Goal: Information Seeking & Learning: Compare options

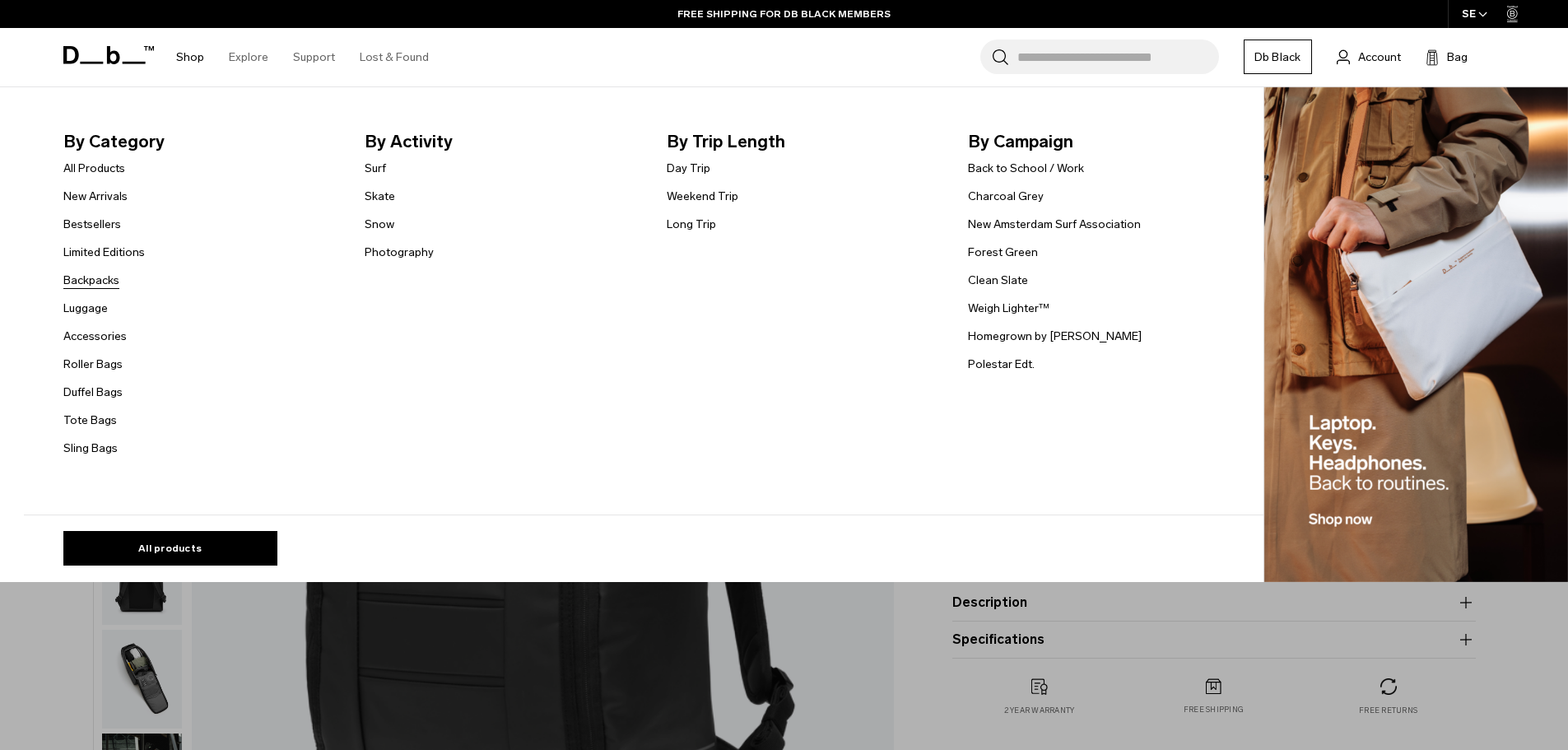
click at [107, 277] on link "Backpacks" at bounding box center [91, 280] width 56 height 18
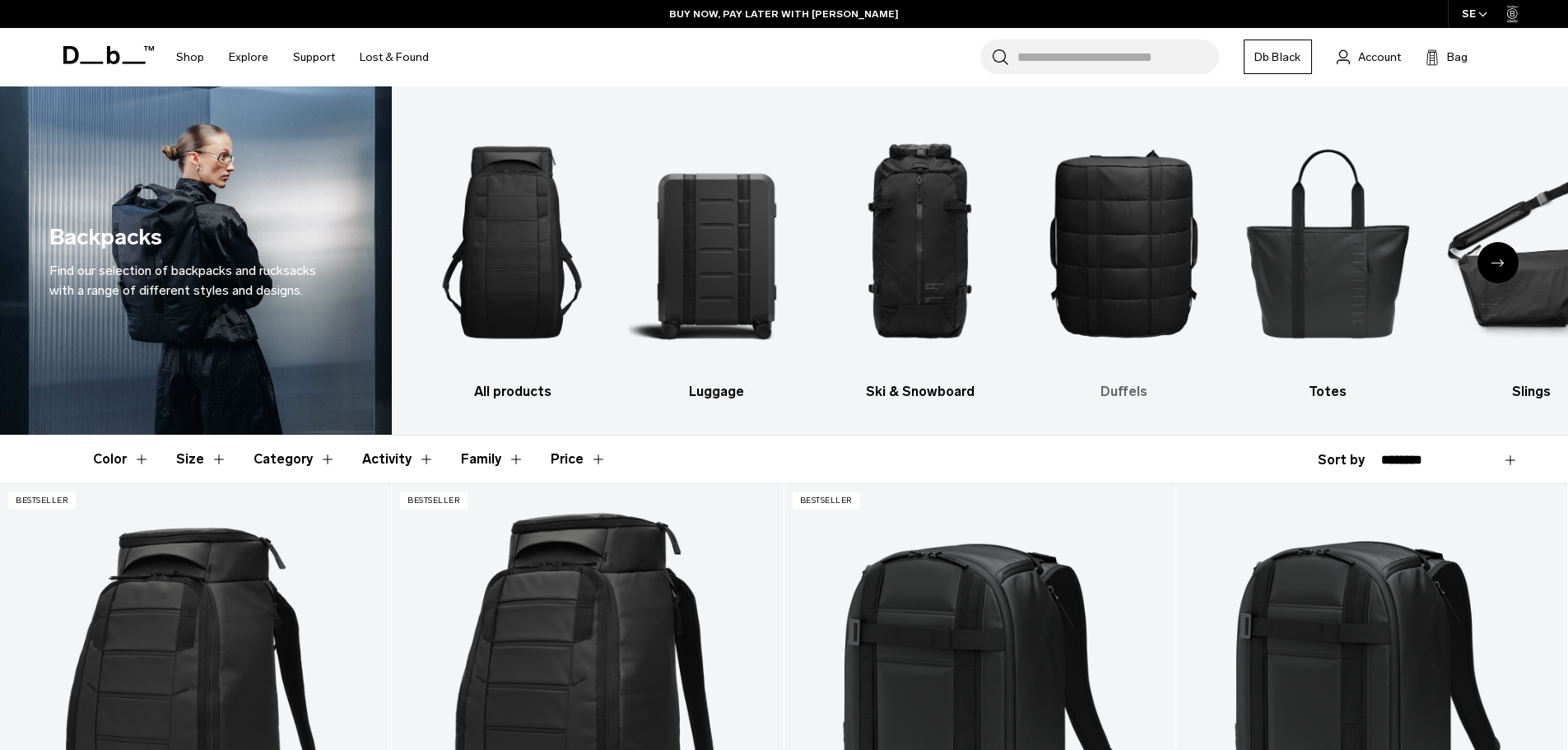
click at [1129, 239] on img "4 / 10" at bounding box center [1123, 242] width 175 height 263
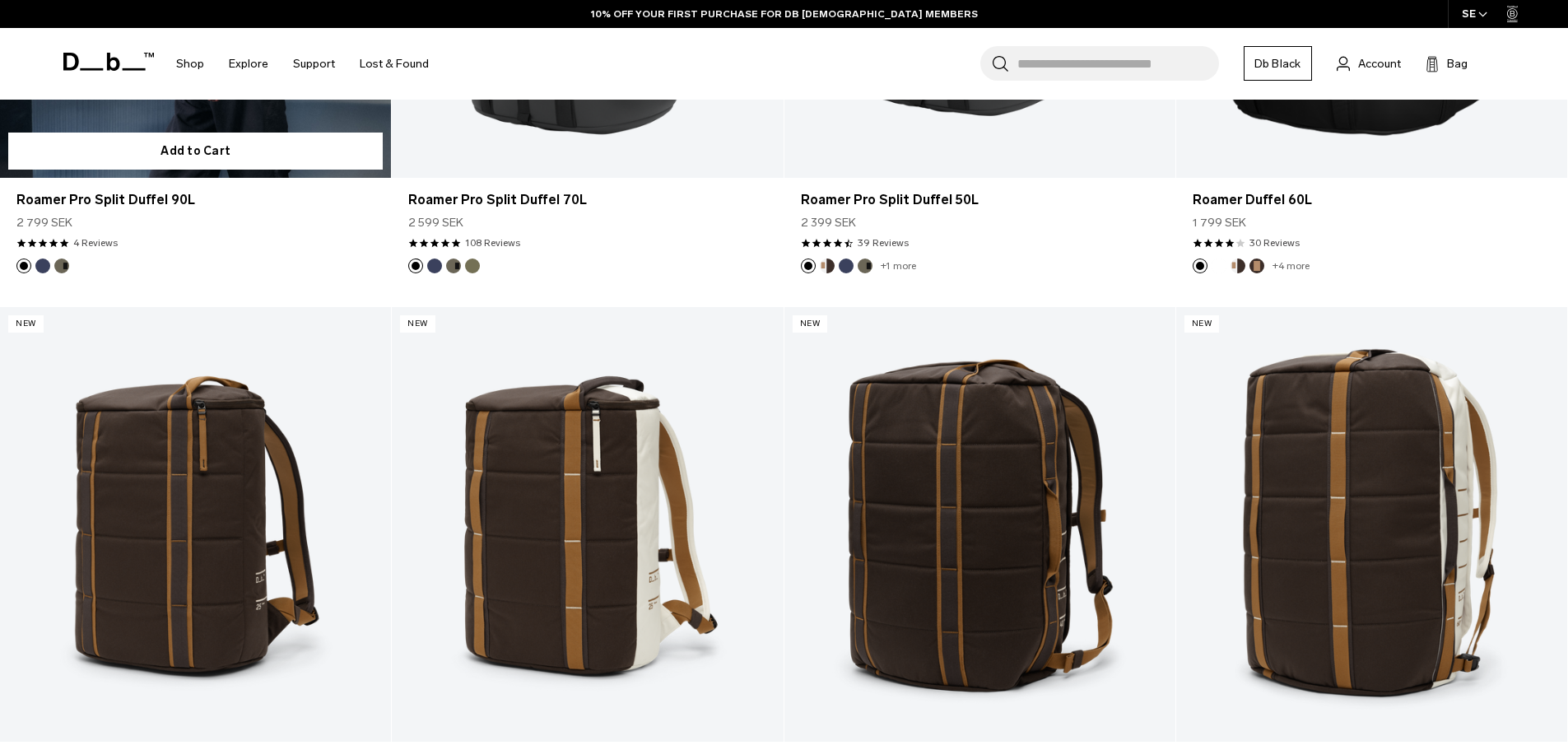
scroll to position [988, 0]
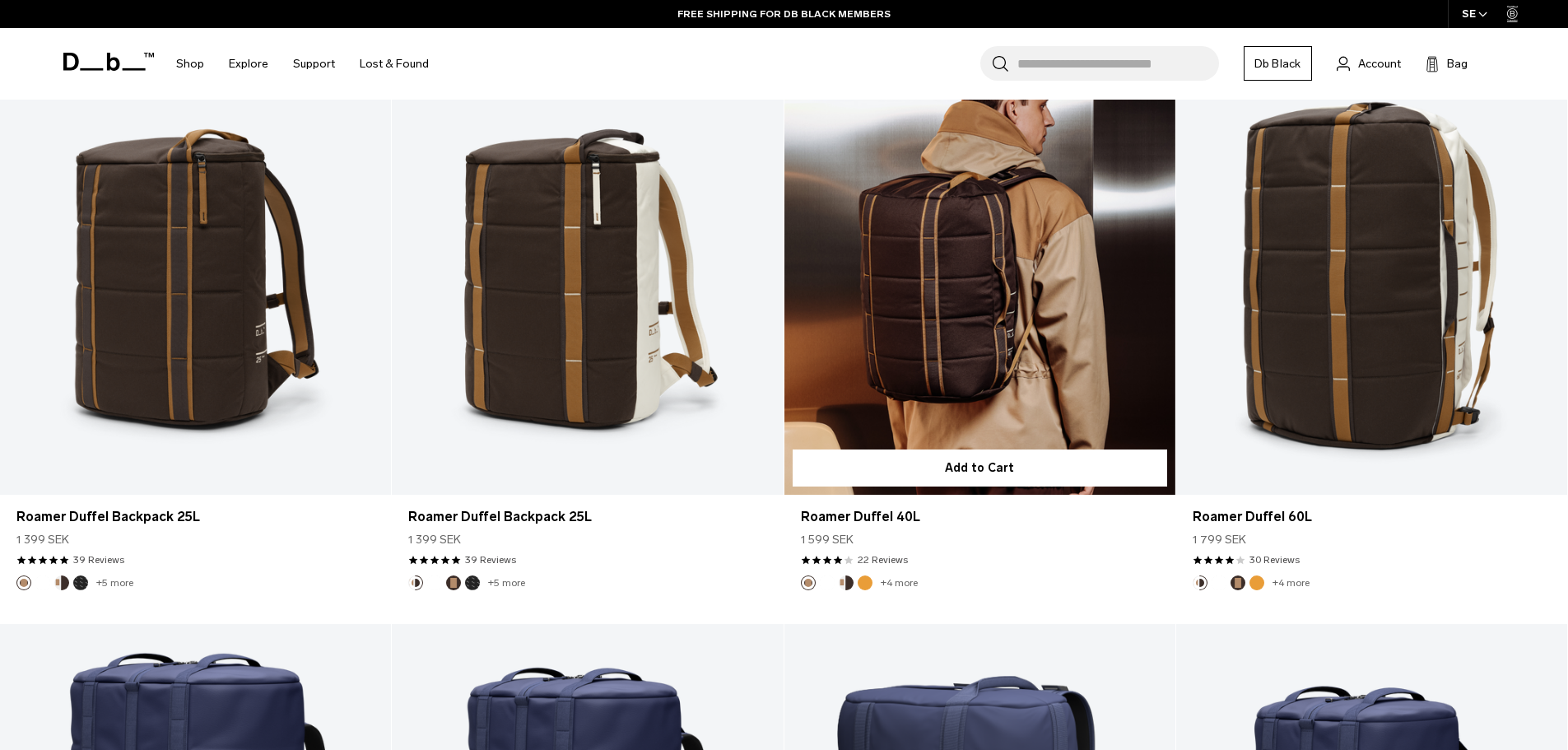
click at [968, 305] on link "Roamer Duffel 40L" at bounding box center [979, 278] width 391 height 434
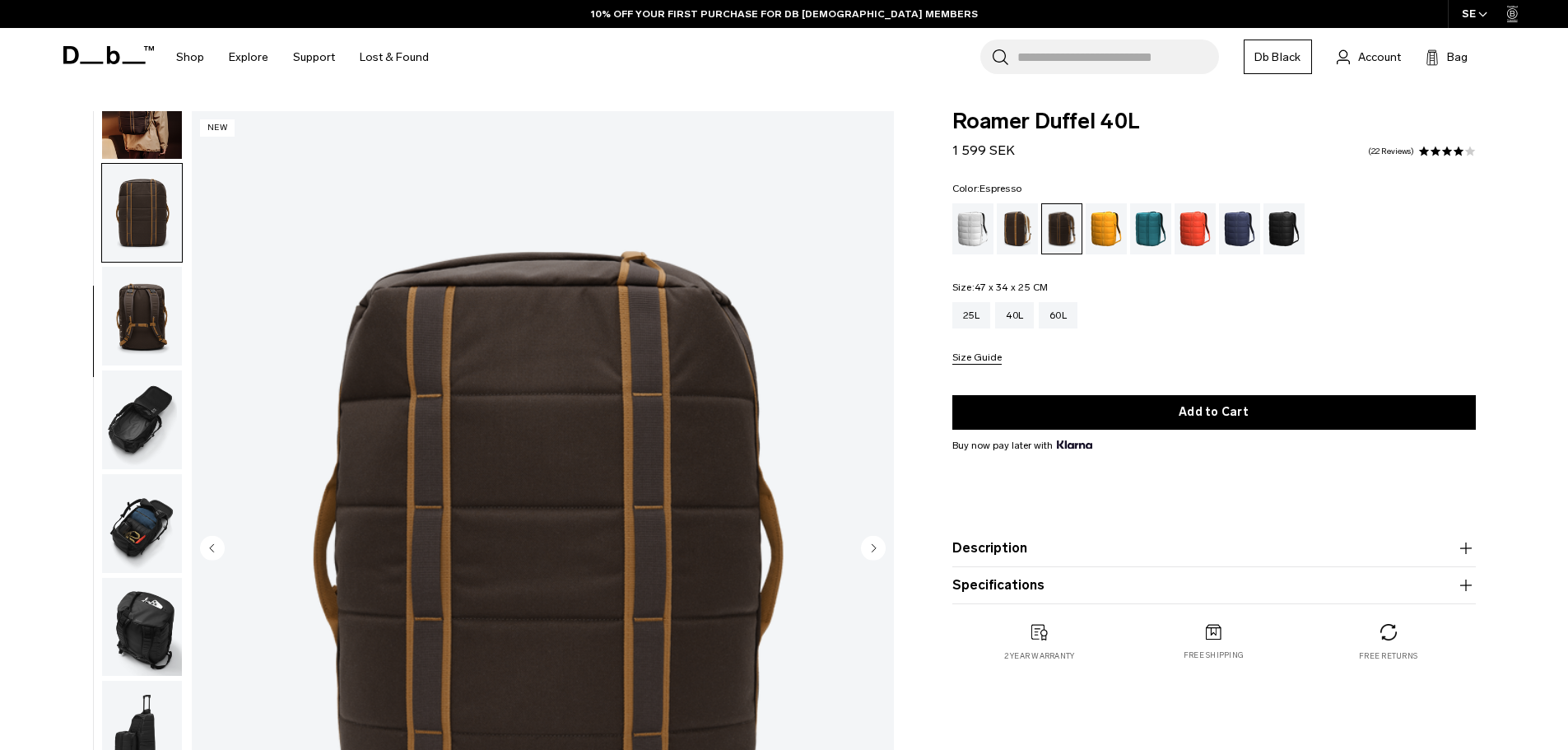
click at [124, 325] on img "button" at bounding box center [142, 316] width 80 height 98
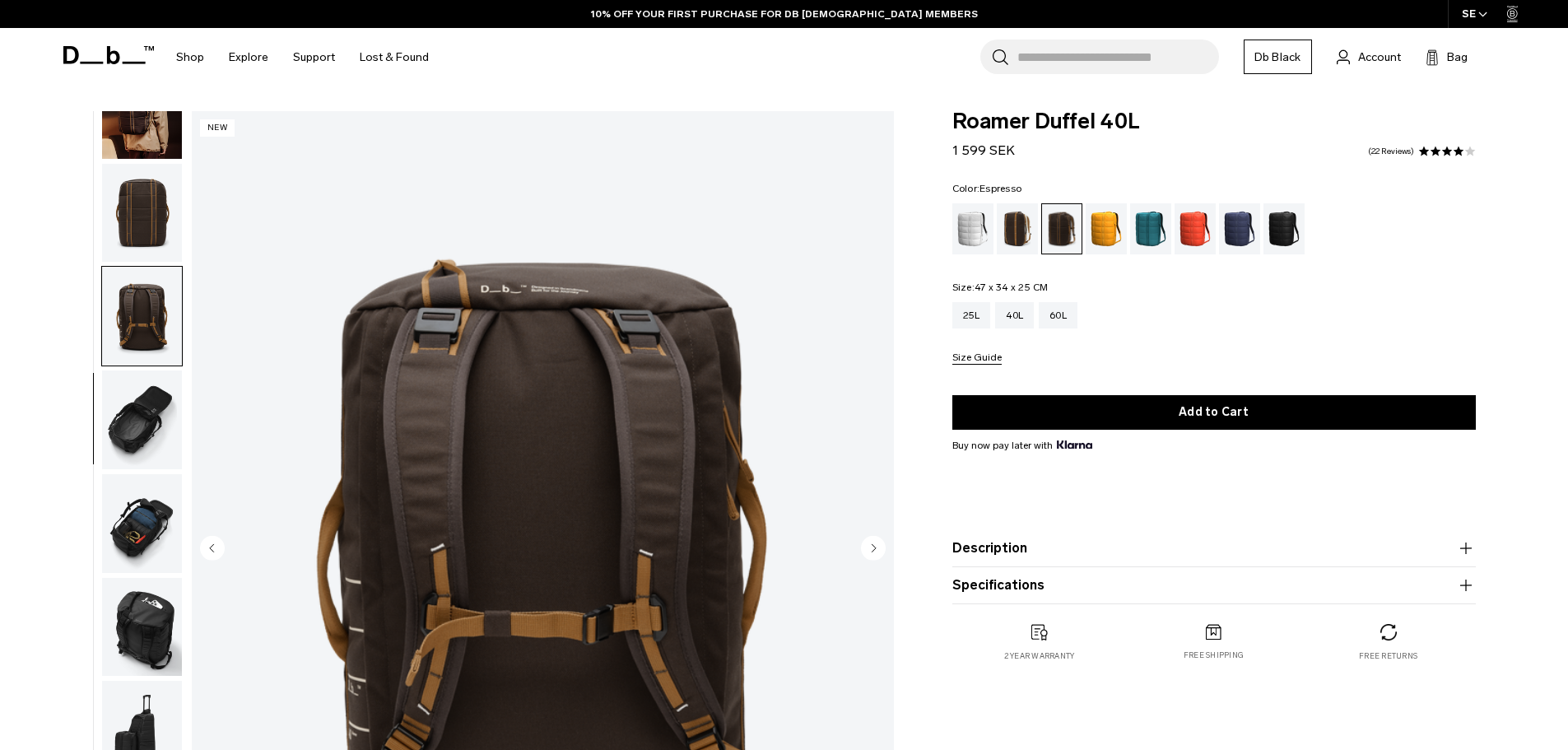
click at [128, 390] on img "button" at bounding box center [142, 420] width 80 height 98
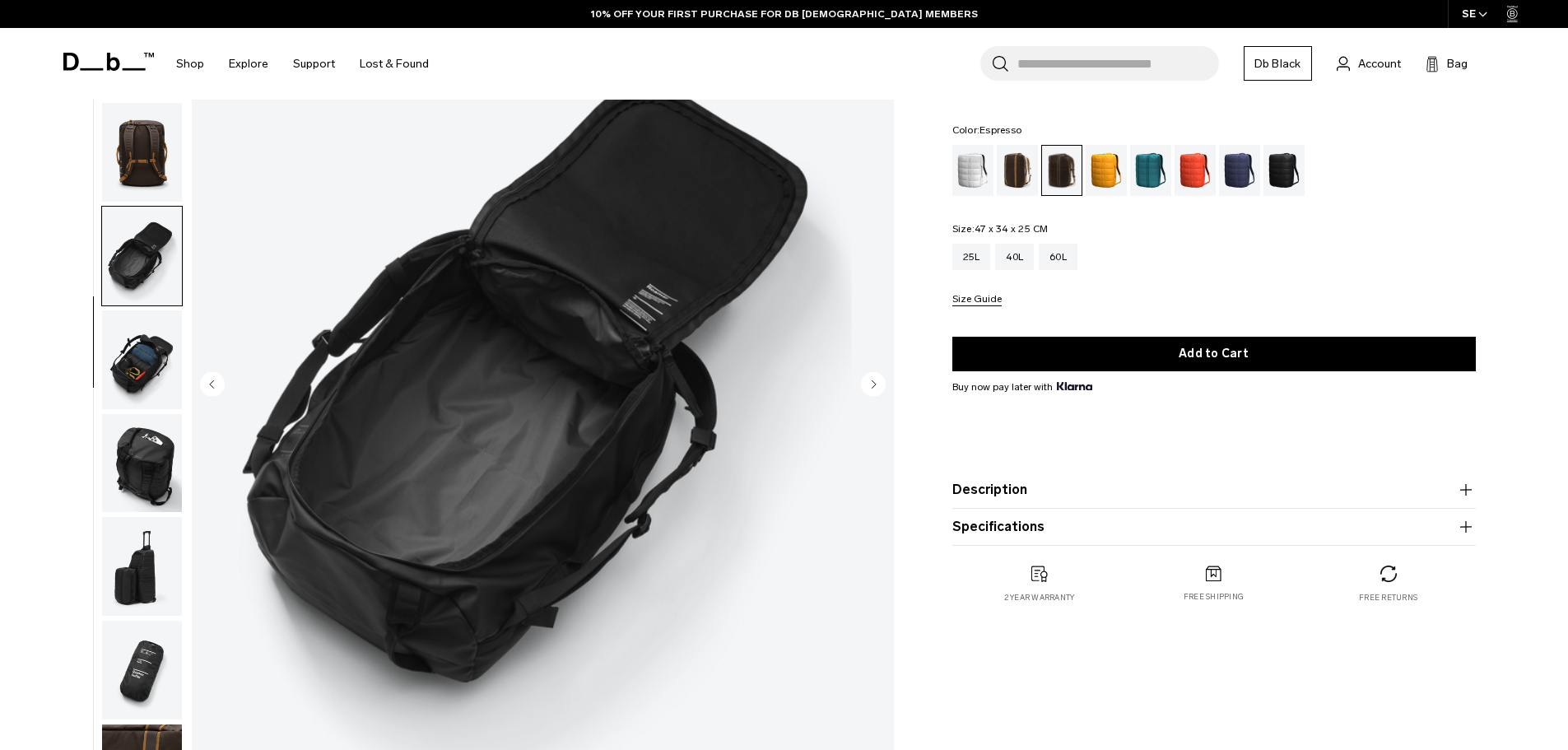
scroll to position [164, 0]
click at [126, 357] on img "button" at bounding box center [142, 358] width 80 height 98
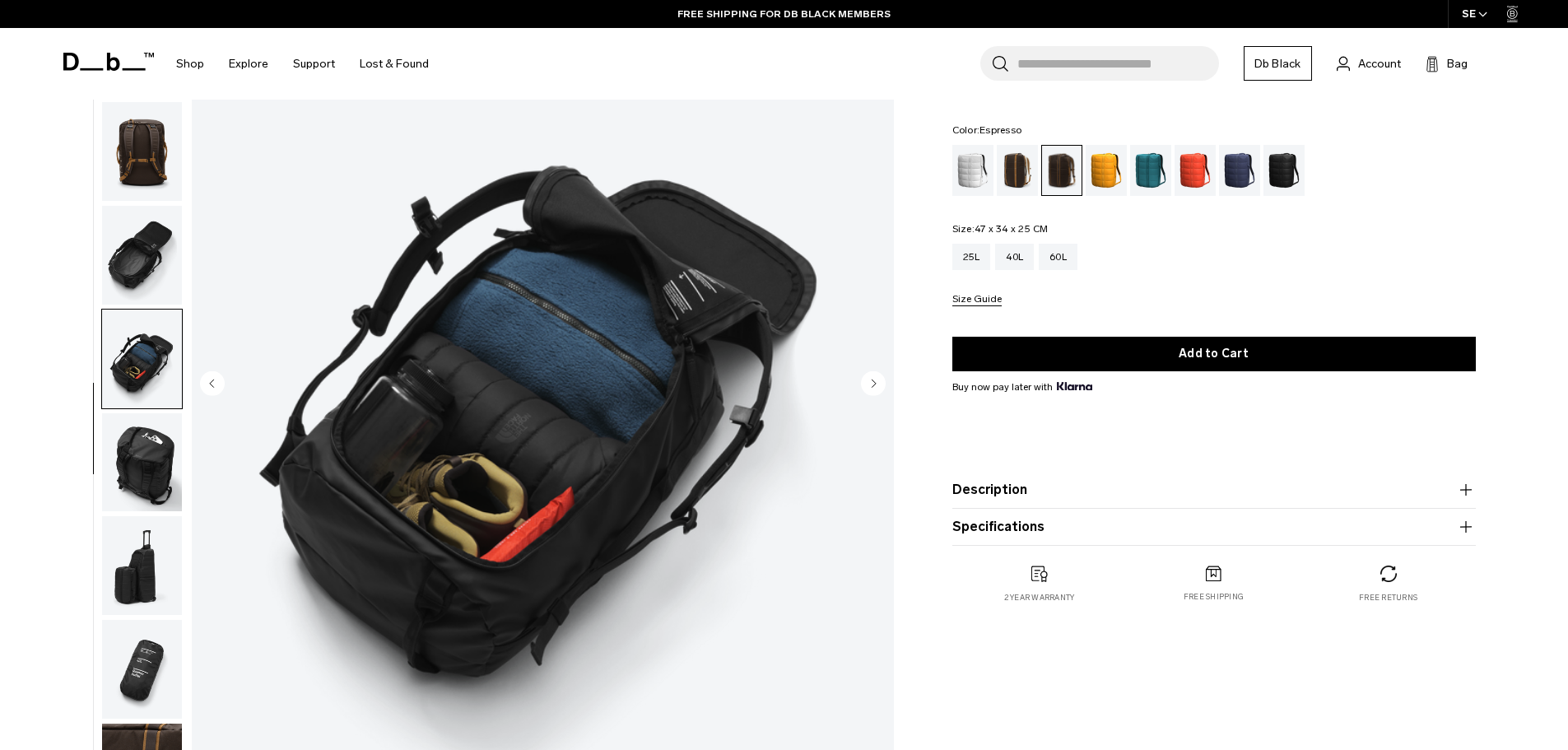
click at [137, 461] on img "button" at bounding box center [142, 462] width 80 height 98
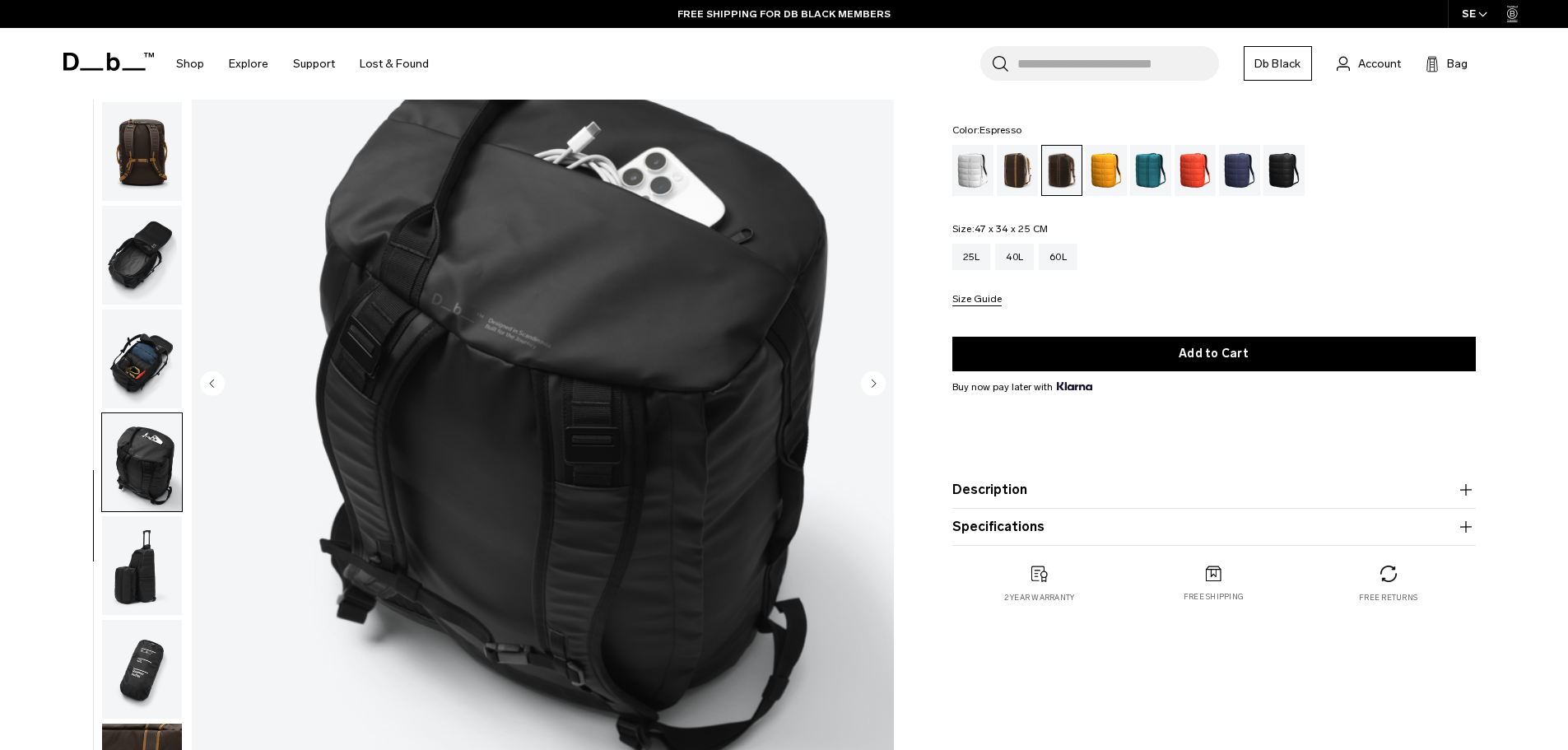
click at [151, 573] on img "button" at bounding box center [142, 565] width 80 height 98
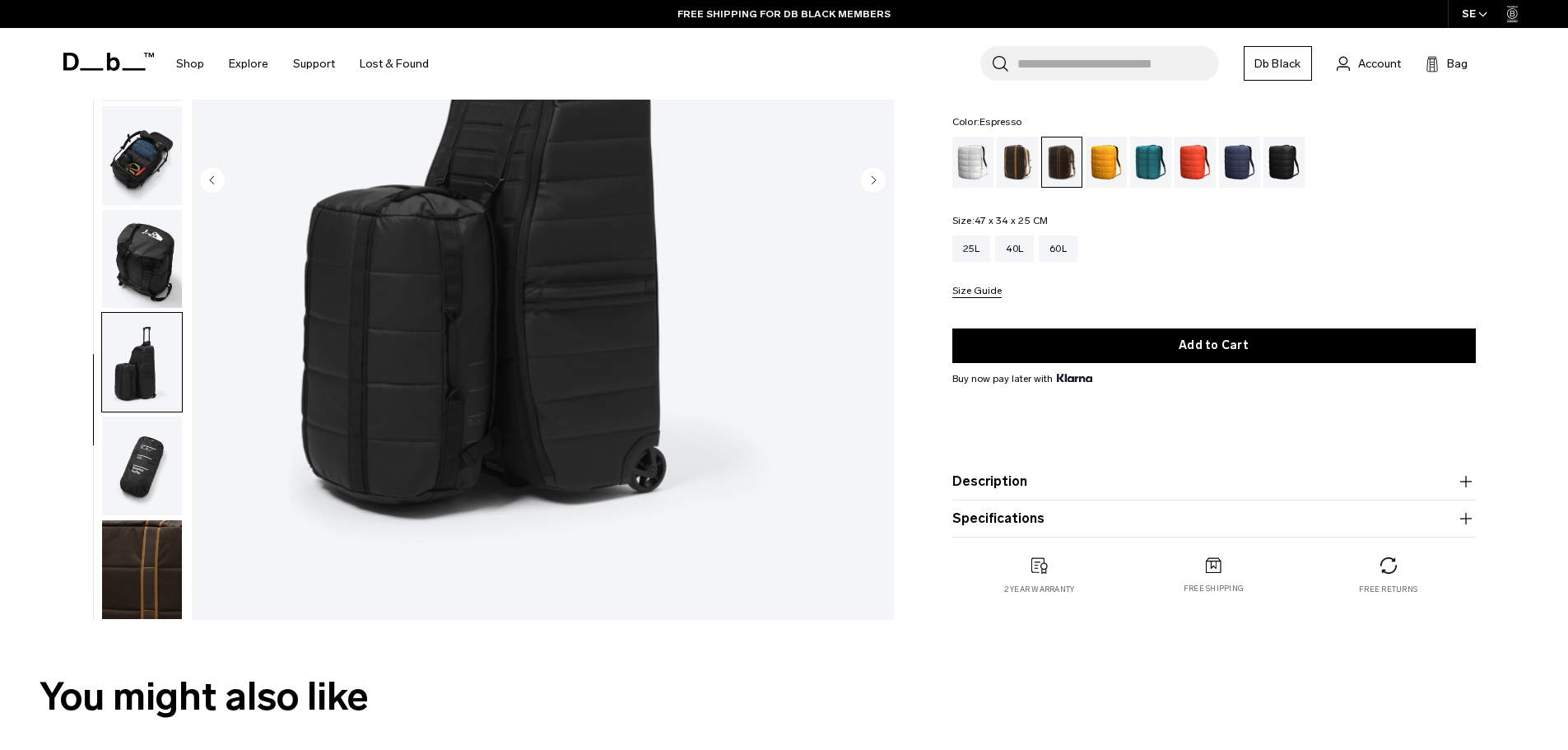
scroll to position [411, 0]
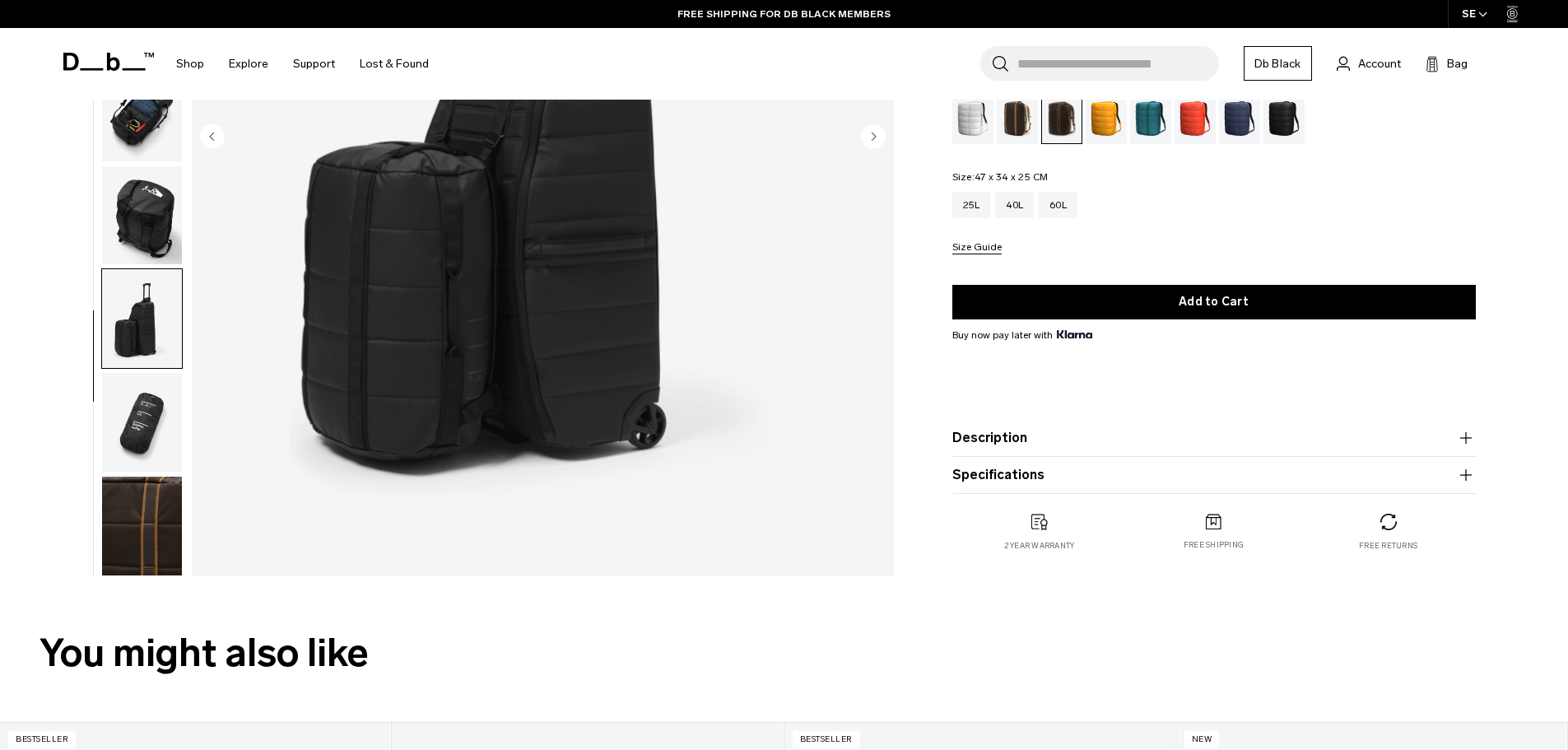
click at [142, 445] on img "button" at bounding box center [142, 422] width 80 height 98
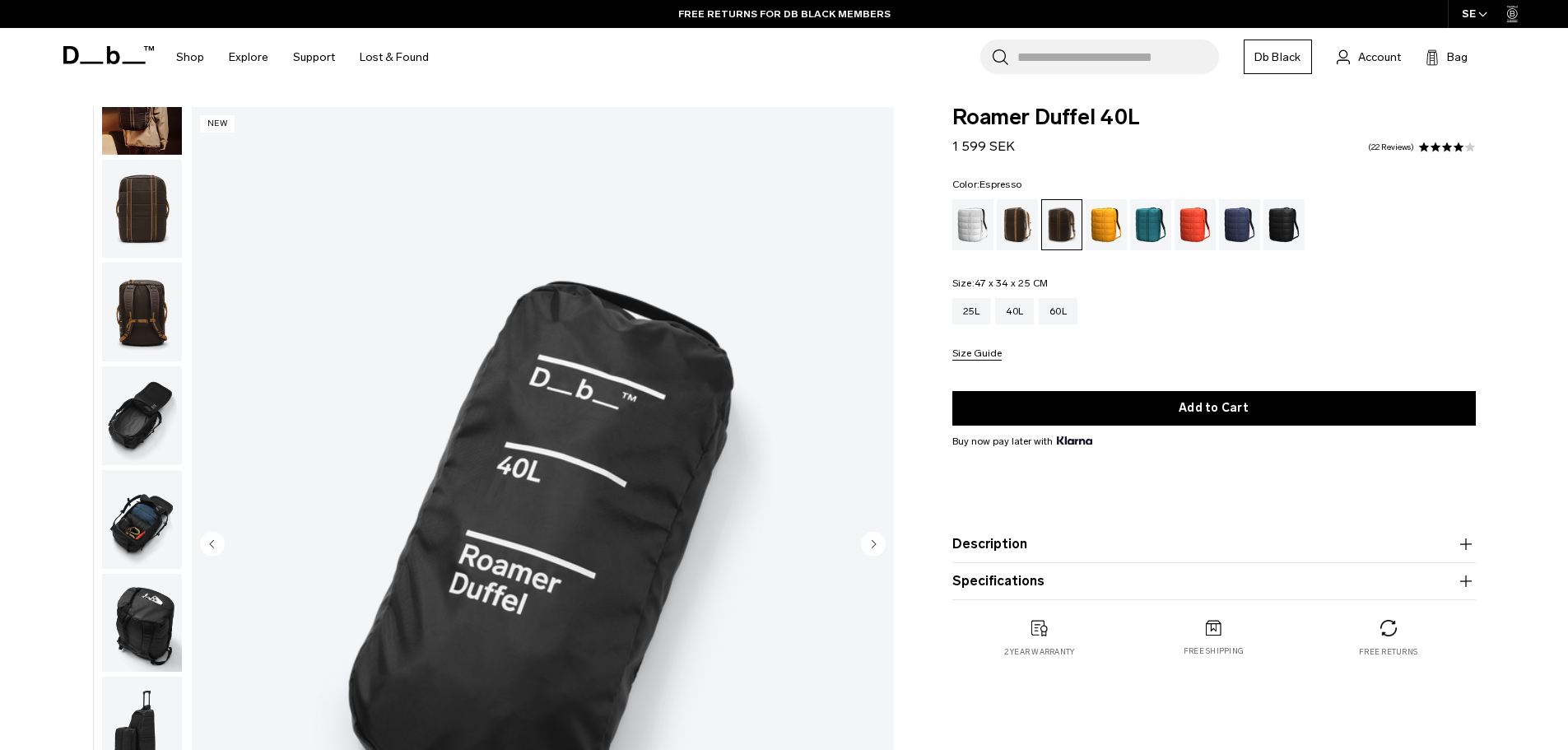
scroll to position [0, 0]
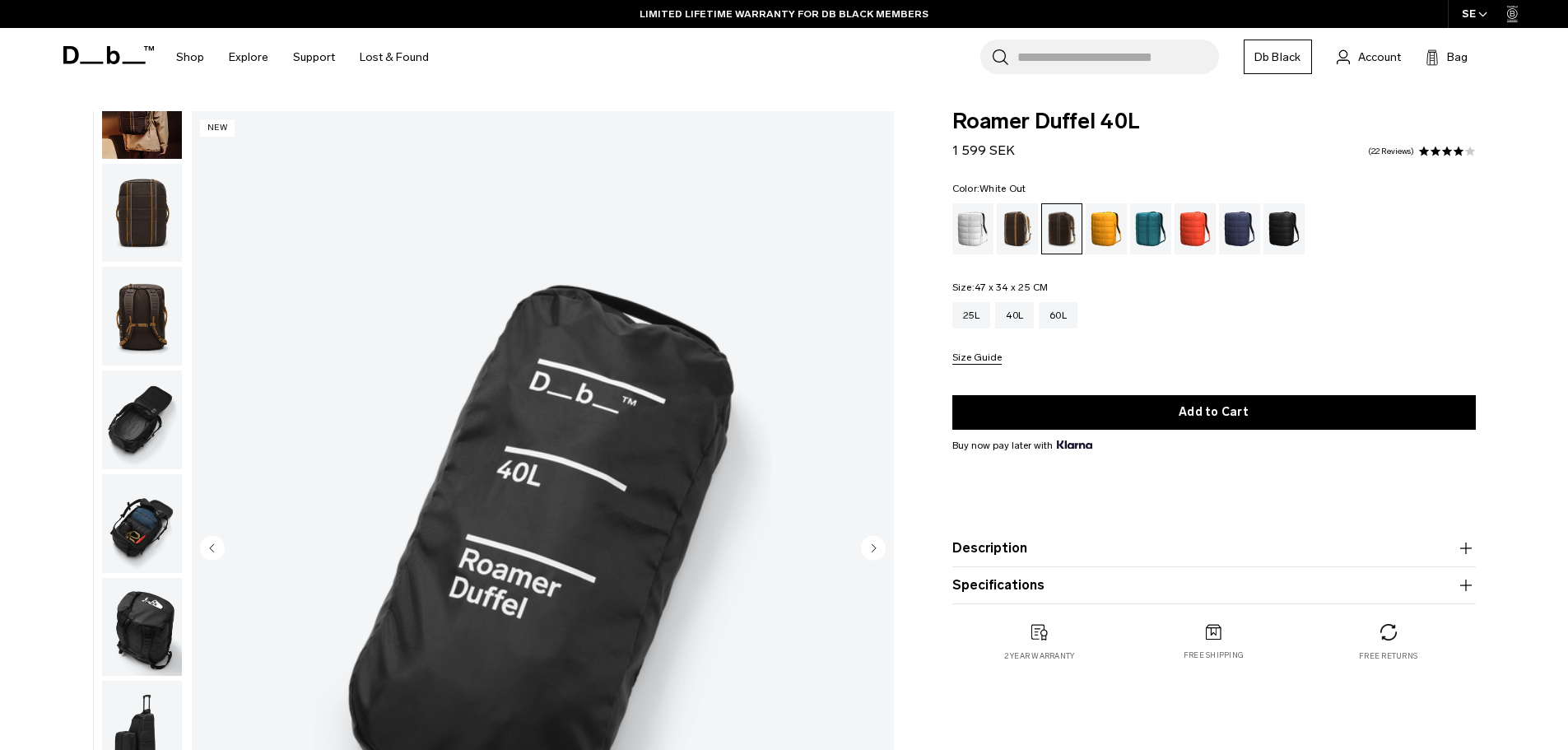
click at [973, 222] on div "White Out" at bounding box center [973, 228] width 42 height 51
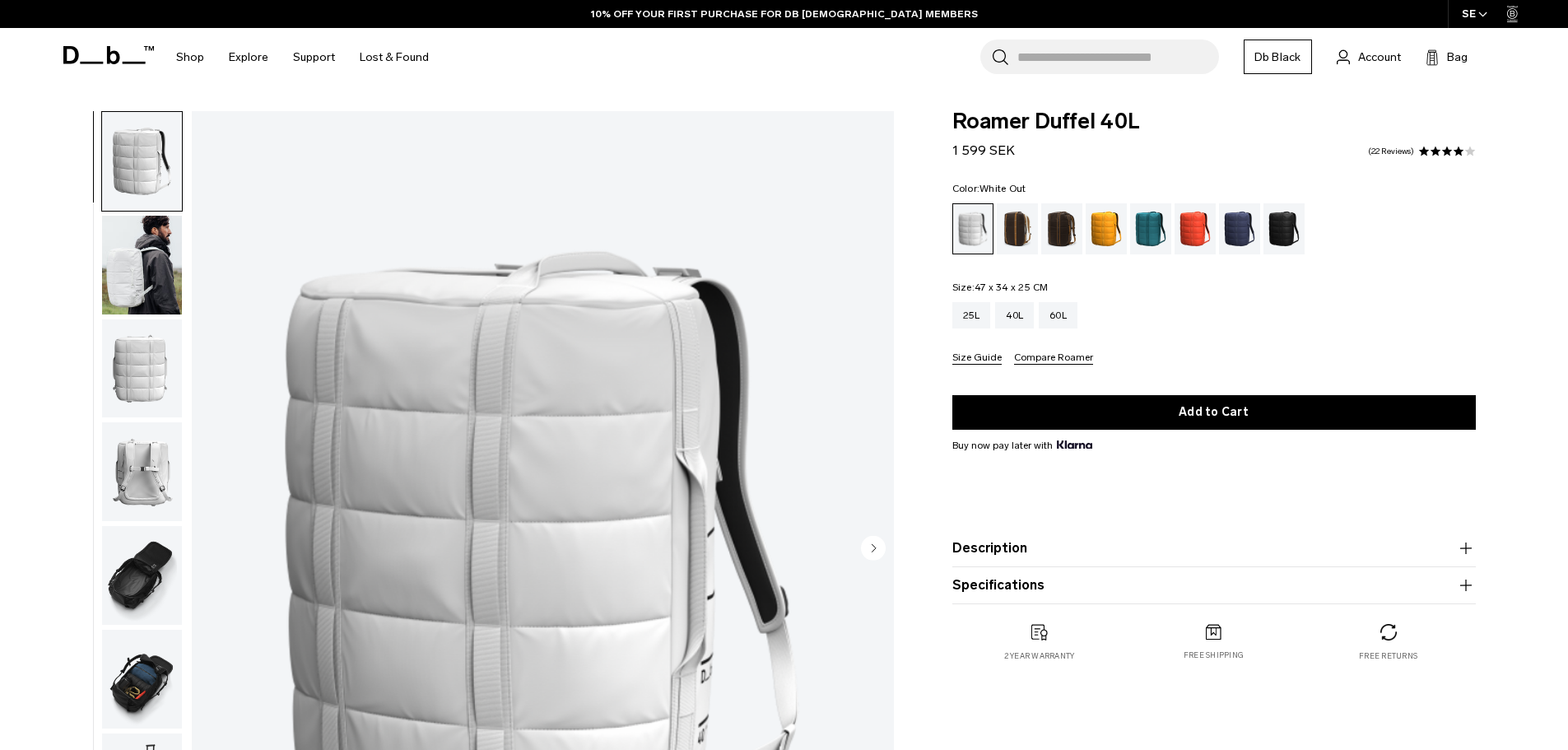
click at [138, 272] on img "button" at bounding box center [142, 265] width 80 height 98
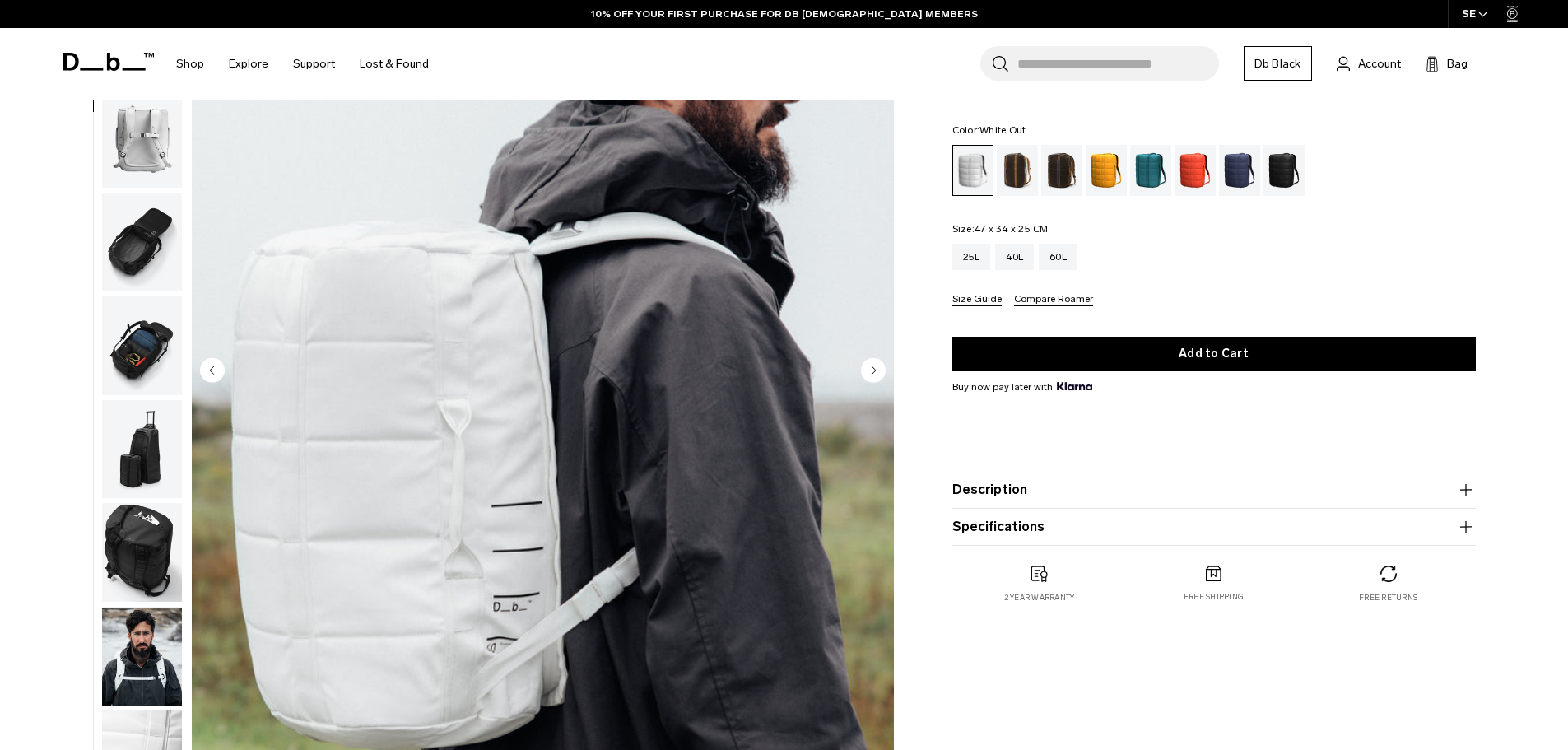
scroll to position [164, 0]
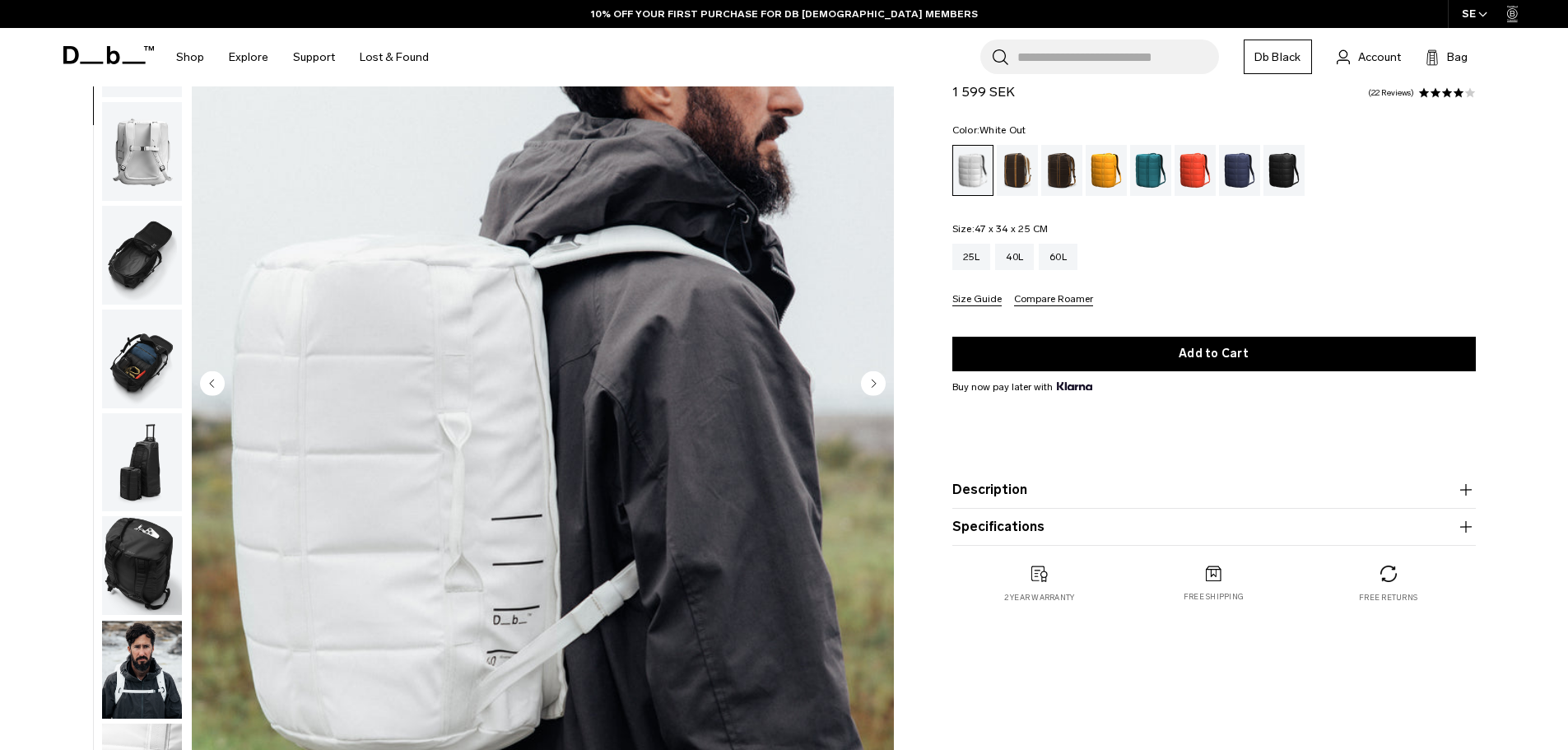
click at [153, 359] on img "button" at bounding box center [142, 358] width 80 height 98
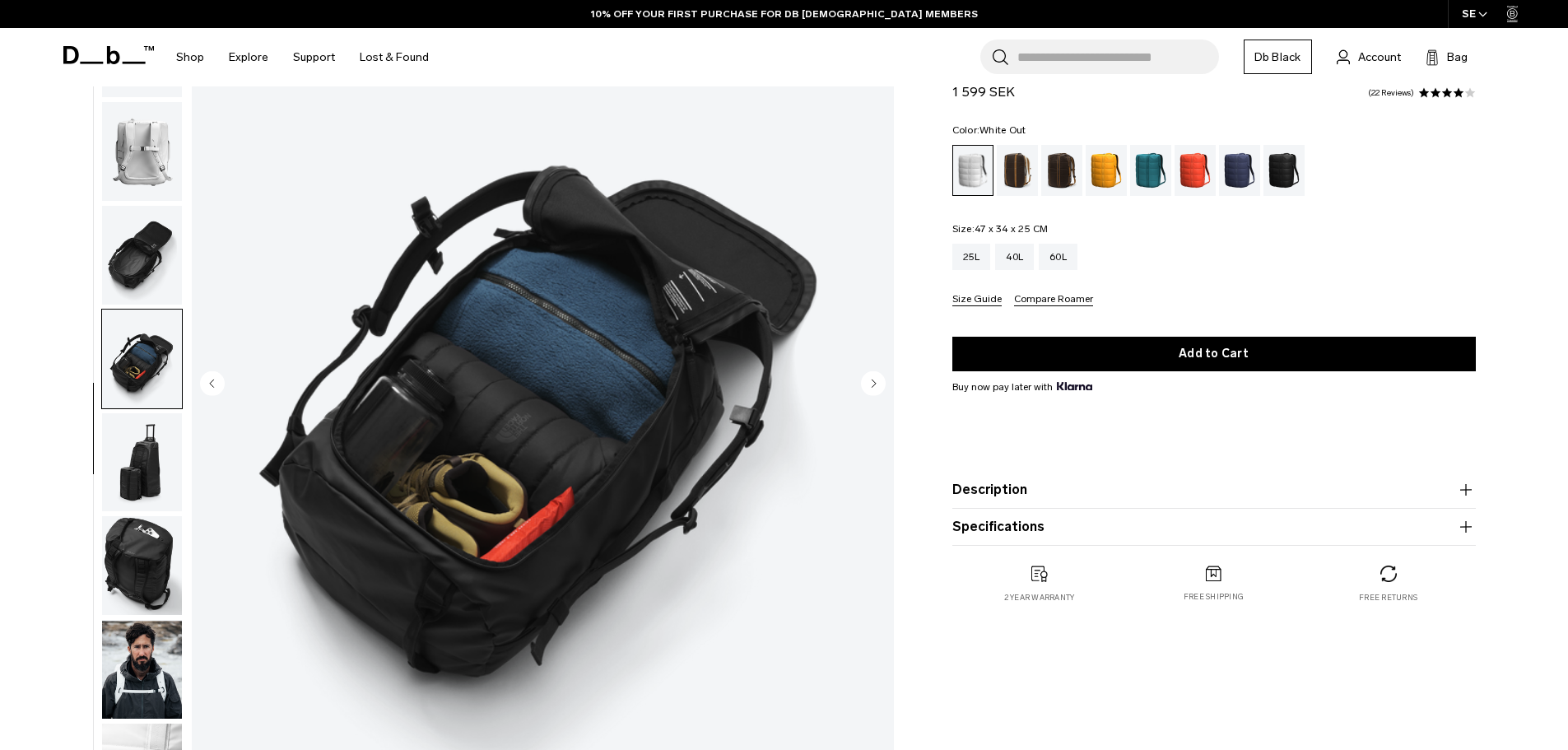
click at [149, 480] on img "button" at bounding box center [142, 462] width 80 height 98
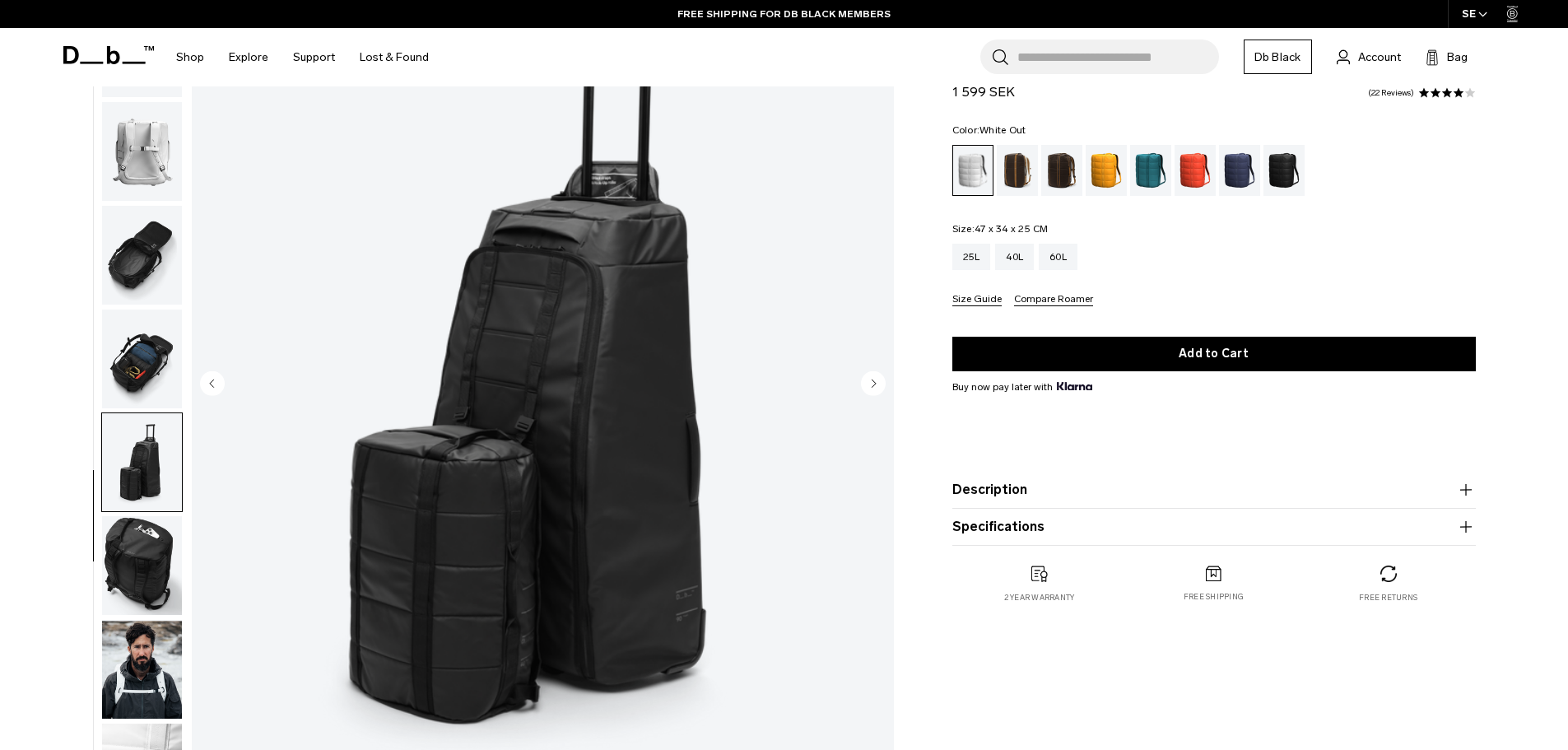
click at [140, 563] on img "button" at bounding box center [142, 565] width 80 height 98
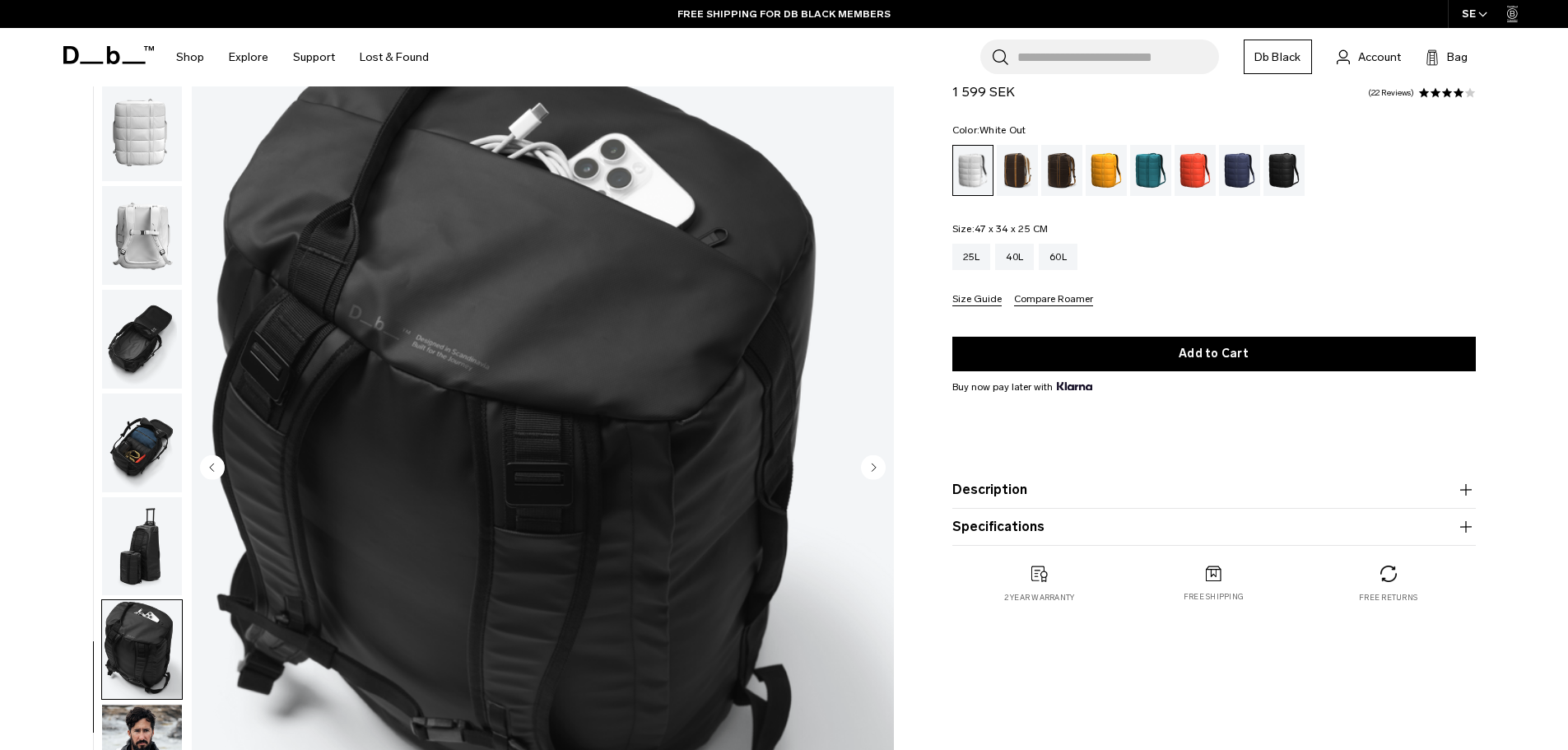
scroll to position [330, 0]
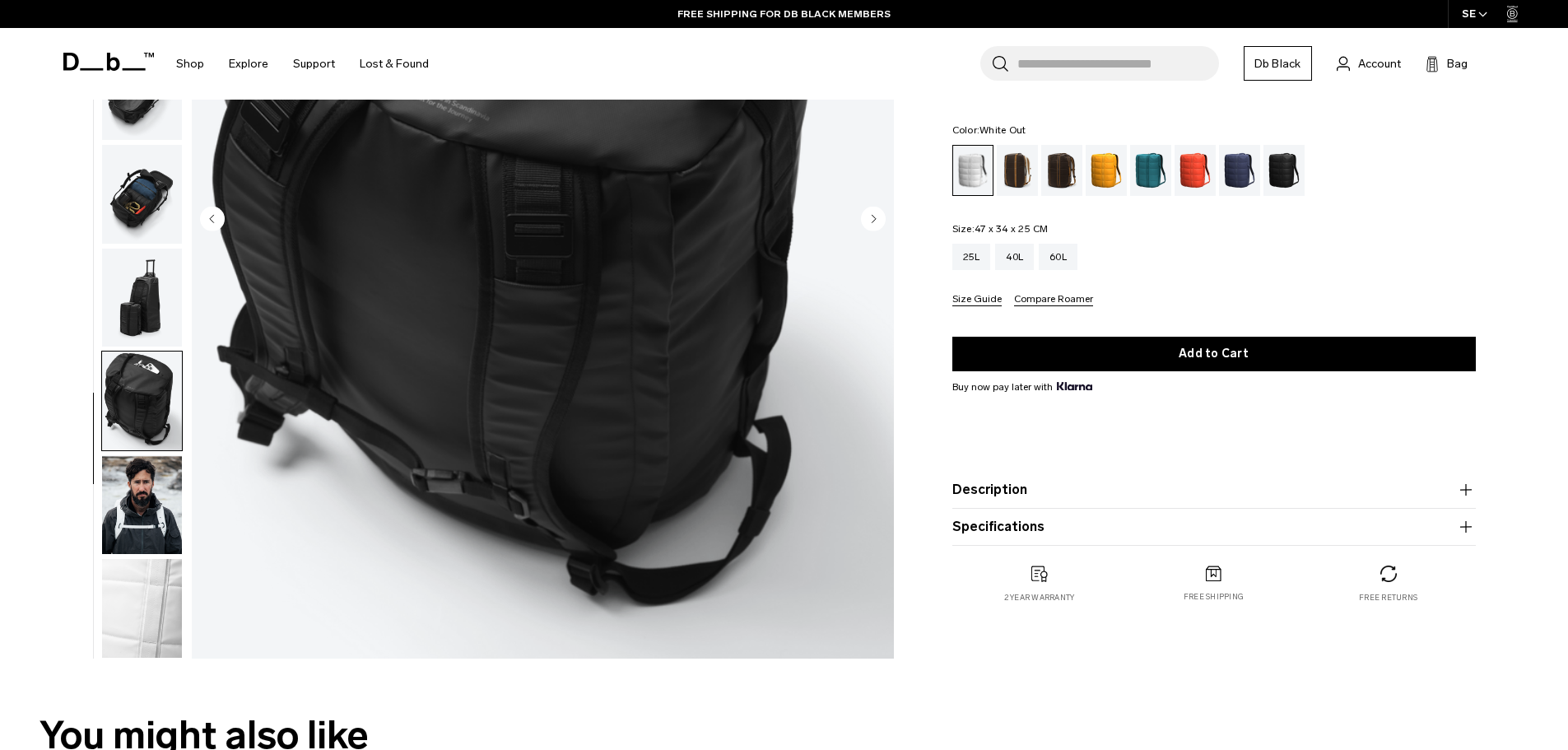
click at [142, 407] on img "button" at bounding box center [142, 401] width 80 height 98
click at [149, 491] on img "button" at bounding box center [142, 504] width 80 height 98
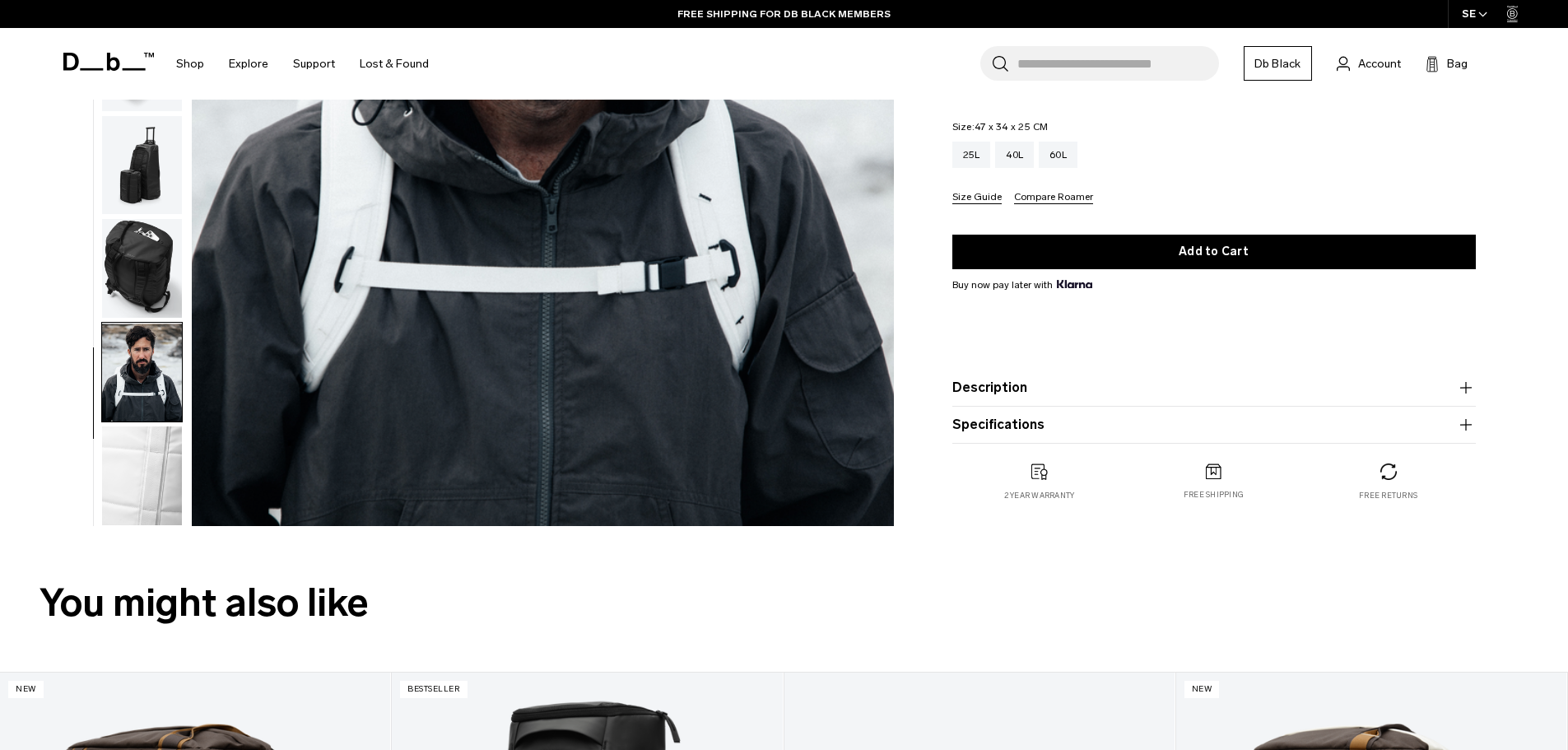
scroll to position [576, 0]
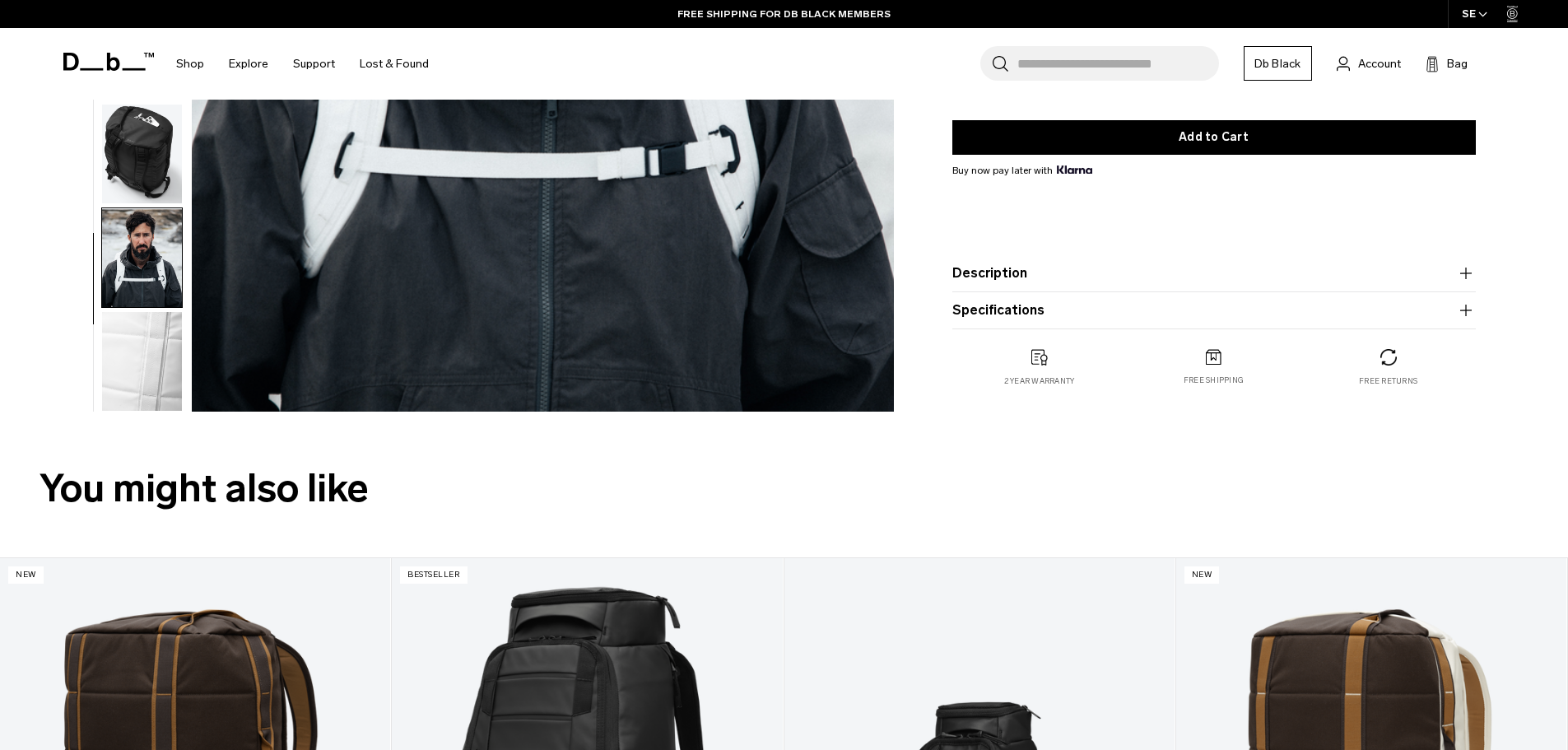
click at [159, 347] on img "button" at bounding box center [142, 361] width 80 height 98
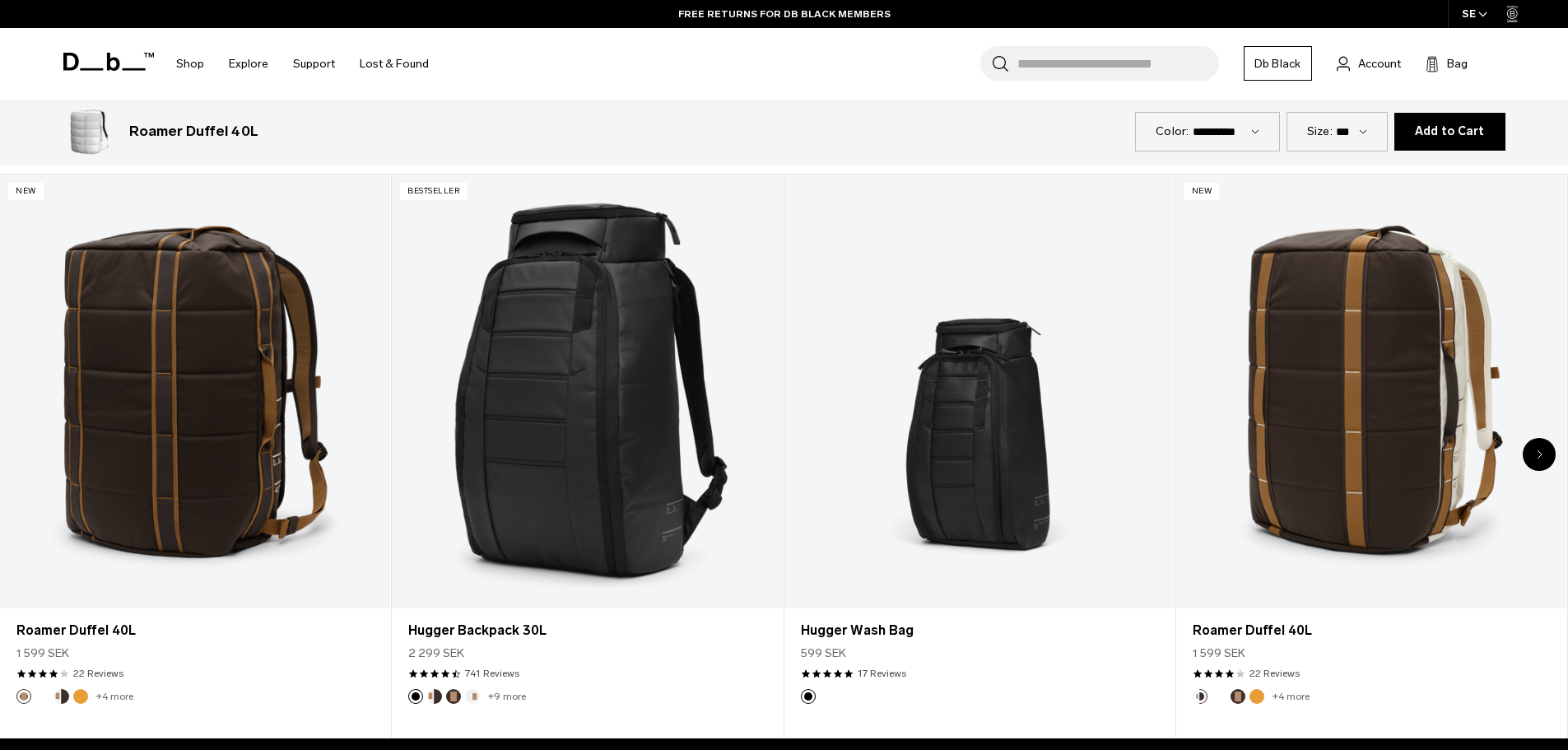
scroll to position [988, 0]
